Goal: Task Accomplishment & Management: Manage account settings

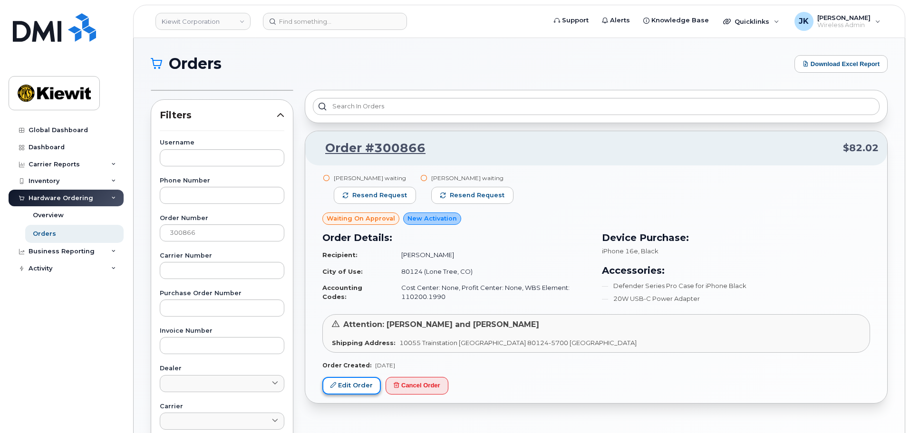
click at [338, 384] on link "Edit Order" at bounding box center [351, 386] width 58 height 18
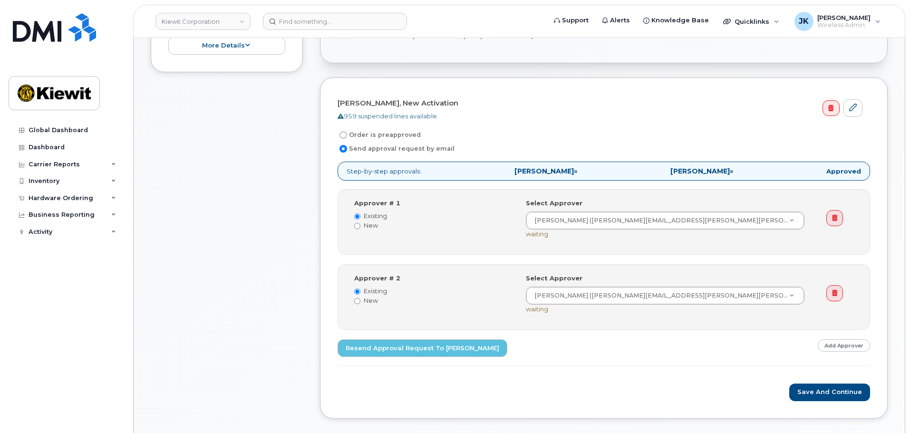
scroll to position [238, 0]
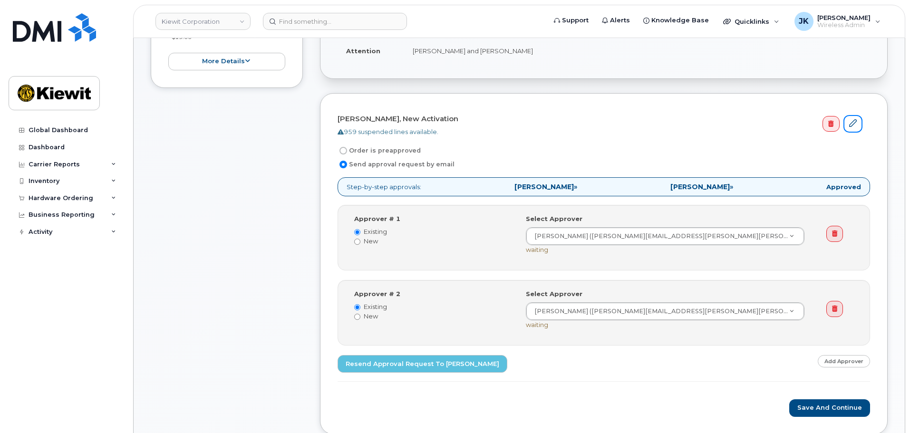
drag, startPoint x: 854, startPoint y: 120, endPoint x: 819, endPoint y: 197, distance: 84.7
click at [854, 120] on icon at bounding box center [853, 123] width 8 height 8
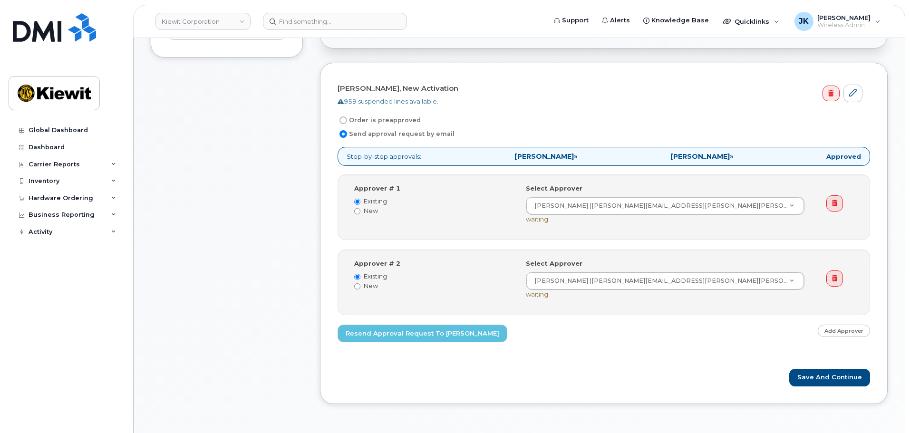
scroll to position [285, 0]
